Goal: Check status: Check status

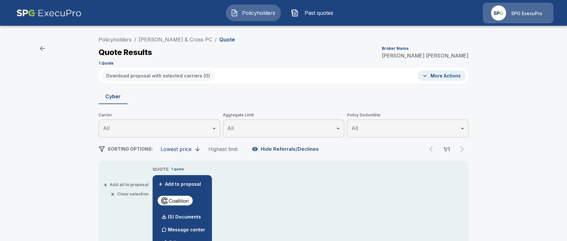
click at [301, 12] on button "Past quotes" at bounding box center [313, 12] width 55 height 17
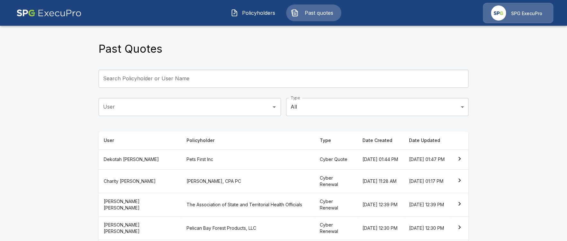
click at [48, 140] on main "Past Quotes Search Policyholder or User Name Search Policyholder or User Name U…" at bounding box center [283, 204] width 567 height 408
click at [219, 192] on th "[PERSON_NAME], CPA PC" at bounding box center [247, 180] width 133 height 23
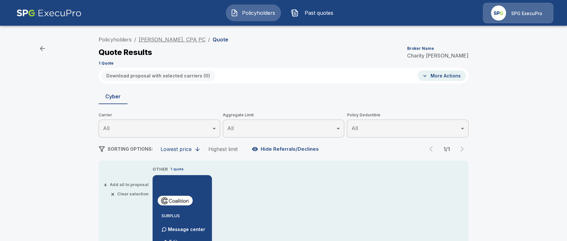
click at [182, 39] on link "[PERSON_NAME], CPA PC" at bounding box center [172, 39] width 67 height 6
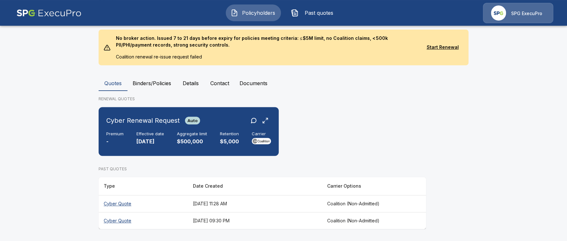
scroll to position [140, 0]
click at [90, 172] on main "Policyholders / Elizabeth A. Tauer, CPA PC Elizabeth A. Tauer, CPA PC Edit Quot…" at bounding box center [283, 50] width 567 height 380
drag, startPoint x: 54, startPoint y: 188, endPoint x: 64, endPoint y: 182, distance: 11.6
click at [55, 188] on main "Policyholders / Elizabeth A. Tauer, CPA PC Elizabeth A. Tauer, CPA PC Edit Quot…" at bounding box center [283, 50] width 567 height 380
click at [247, 204] on th "[DATE] 11:28 AM" at bounding box center [255, 202] width 134 height 17
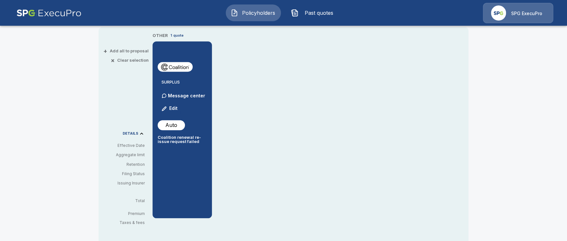
scroll to position [133, 0]
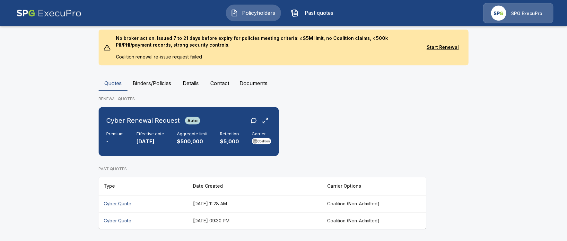
scroll to position [140, 0]
click at [268, 216] on th "September 1, 2025 at 09:30 PM" at bounding box center [255, 219] width 134 height 17
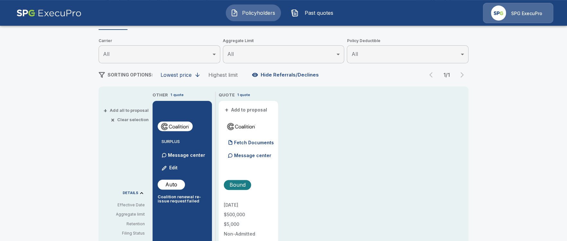
scroll to position [74, 0]
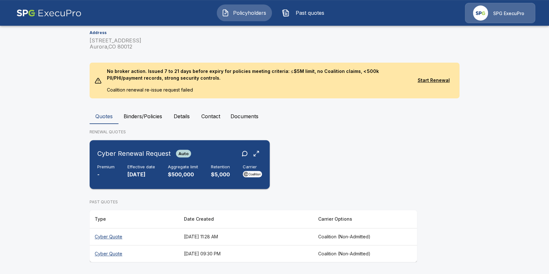
scroll to position [107, 0]
drag, startPoint x: 204, startPoint y: 180, endPoint x: 205, endPoint y: 177, distance: 3.3
click at [204, 180] on div "Cyber Renewal Request Auto Premium - Effective date 11/19/2025 Aggregate limit …" at bounding box center [179, 164] width 175 height 44
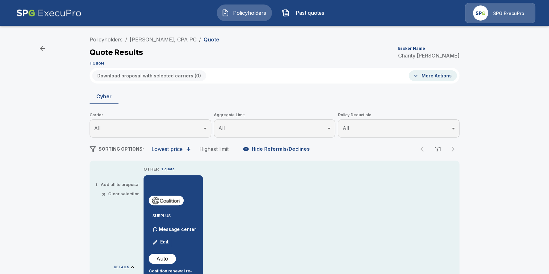
click at [496, 98] on div "Policyholders / Elizabeth A. Tauer, CPA PC / Quote Quote Results Broker Name Ch…" at bounding box center [274, 238] width 549 height 417
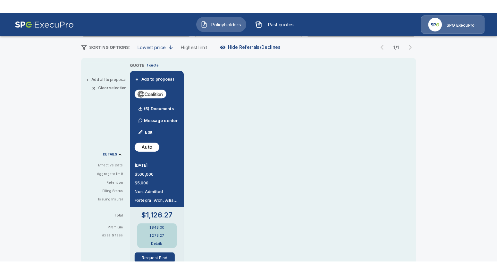
scroll to position [111, 0]
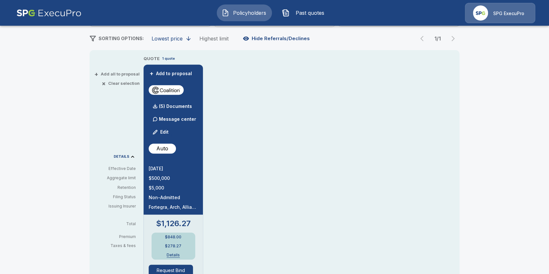
click at [38, 175] on div "Policyholders / Elizabeth A. Tauer, CPA PC / Quote Quote Results Broker Name Ch…" at bounding box center [274, 227] width 549 height 614
